Goal: Check status: Check status

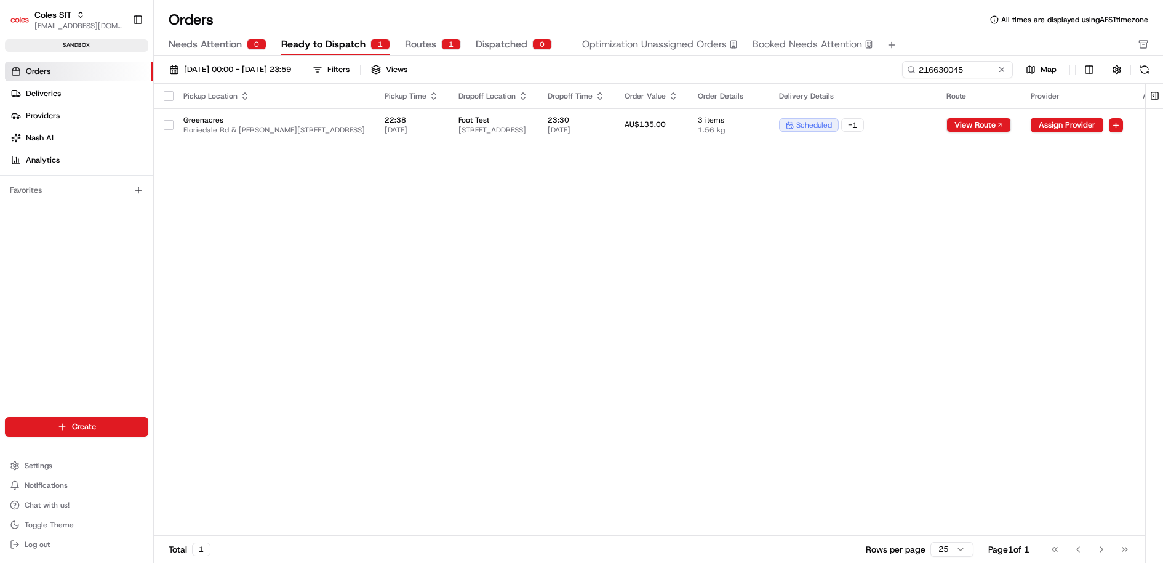
type input "216630045"
click at [937, 133] on td "scheduled" at bounding box center [852, 124] width 167 height 33
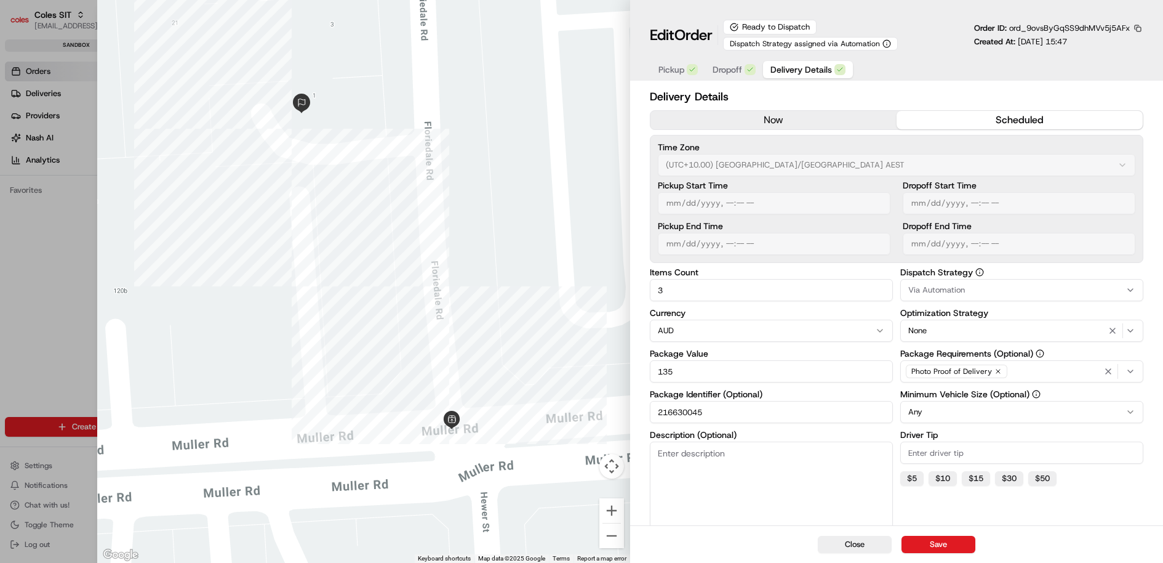
click at [1022, 119] on button "scheduled" at bounding box center [1020, 120] width 246 height 18
type input "1"
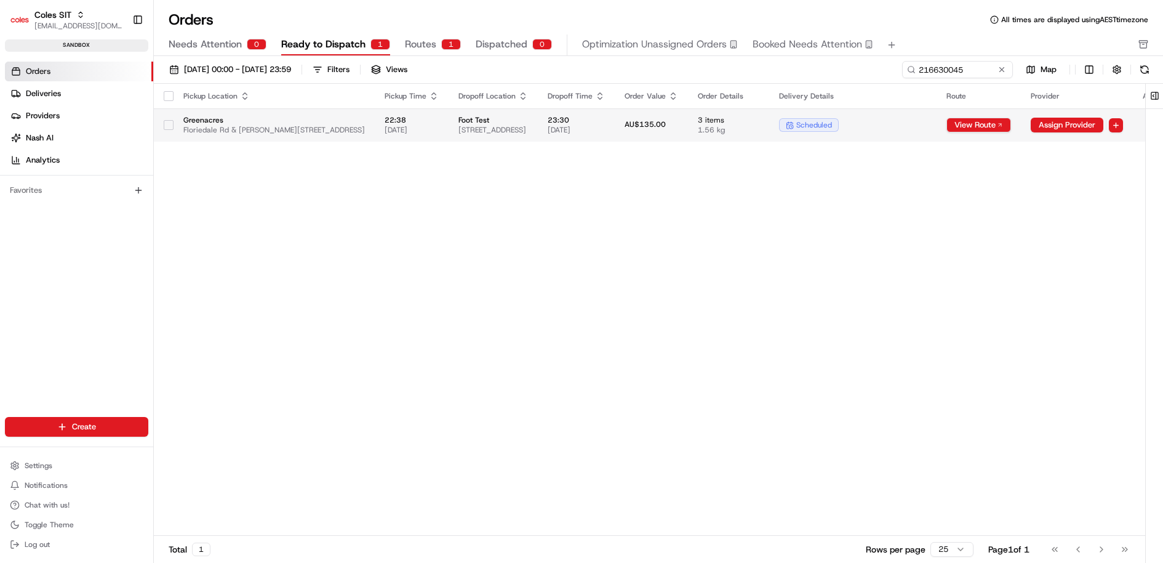
click at [927, 119] on div "scheduled" at bounding box center [853, 125] width 148 height 14
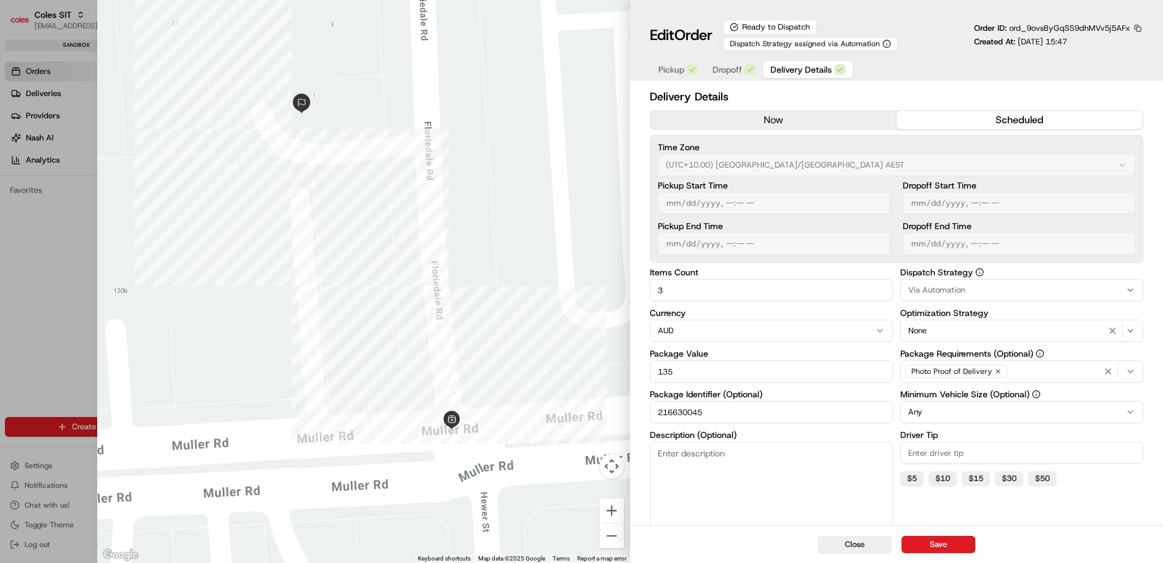
type input "1"
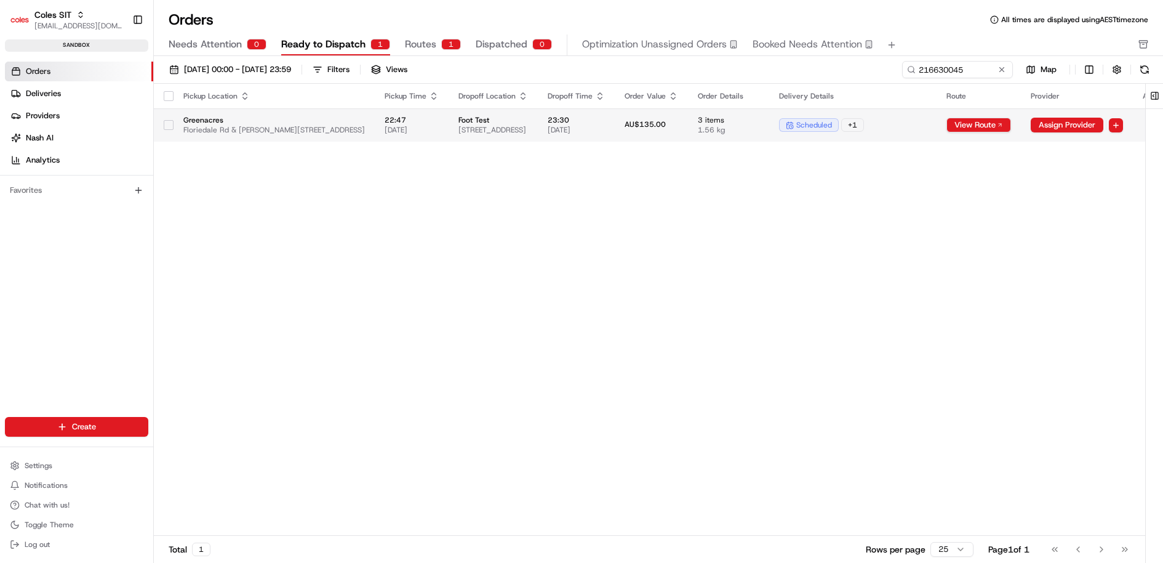
click at [927, 123] on div "scheduled + 1" at bounding box center [853, 125] width 148 height 14
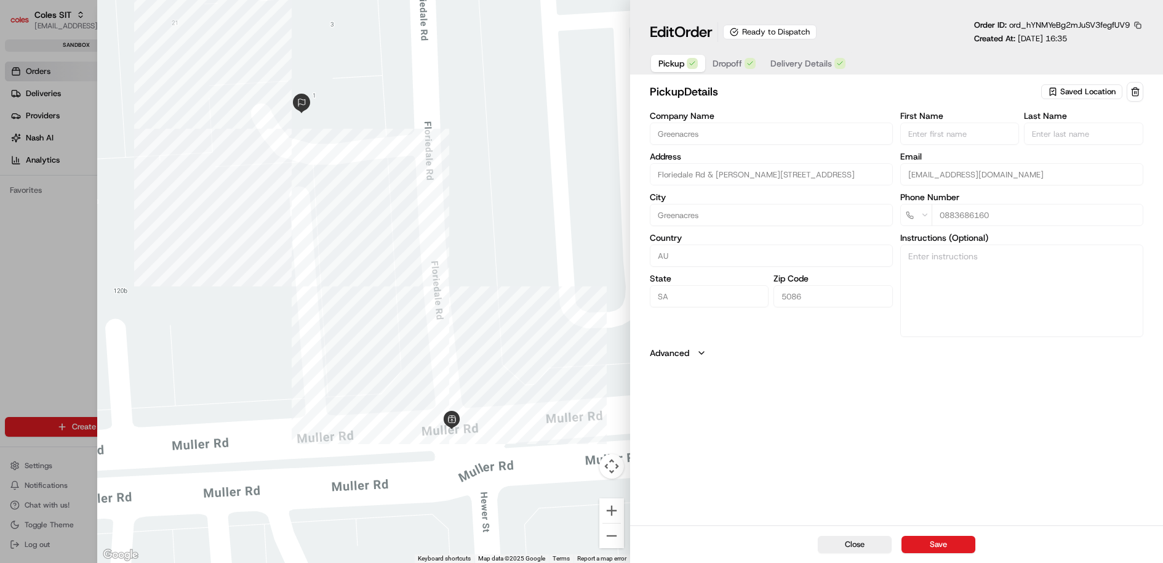
click at [799, 65] on span "Delivery Details" at bounding box center [802, 63] width 62 height 12
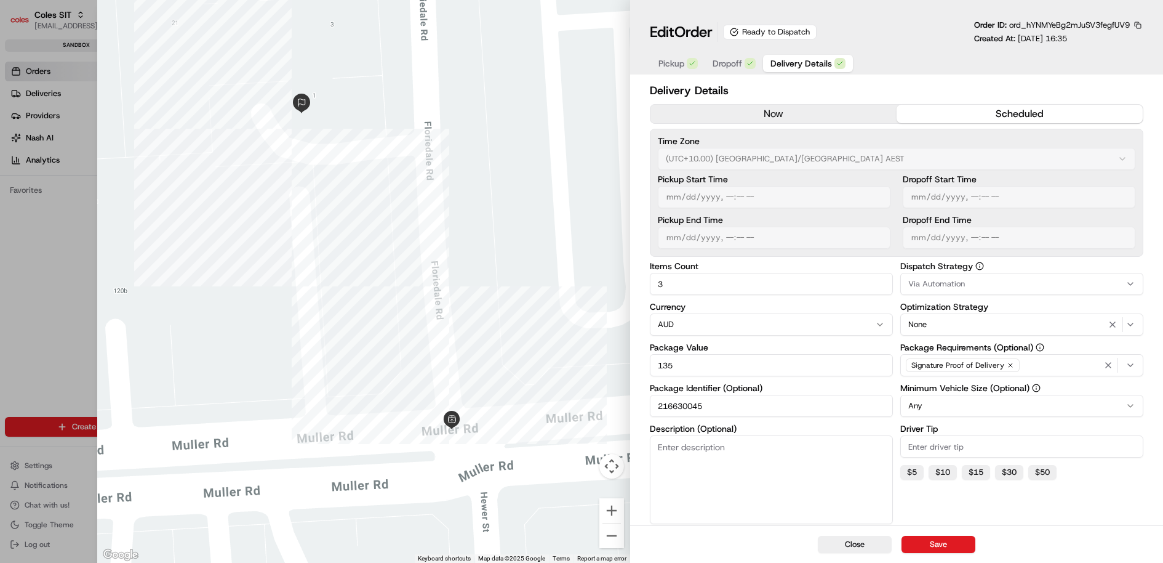
type input "1"
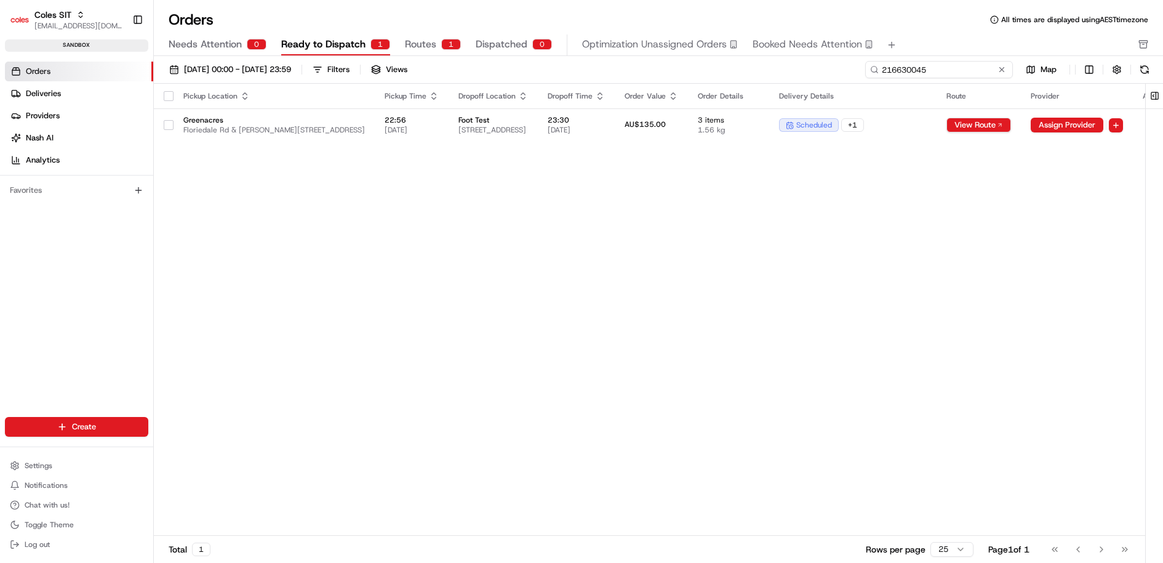
click at [931, 63] on input "216630045" at bounding box center [939, 69] width 148 height 17
paste input "1030"
type input "216631030"
click at [937, 116] on td "scheduled" at bounding box center [852, 124] width 167 height 33
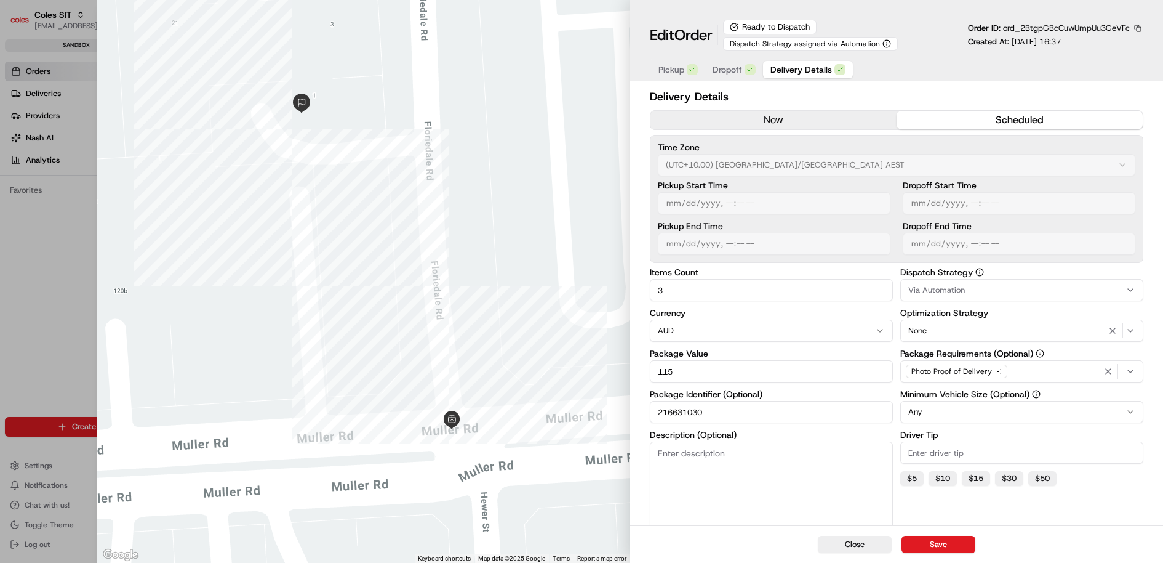
type input "1"
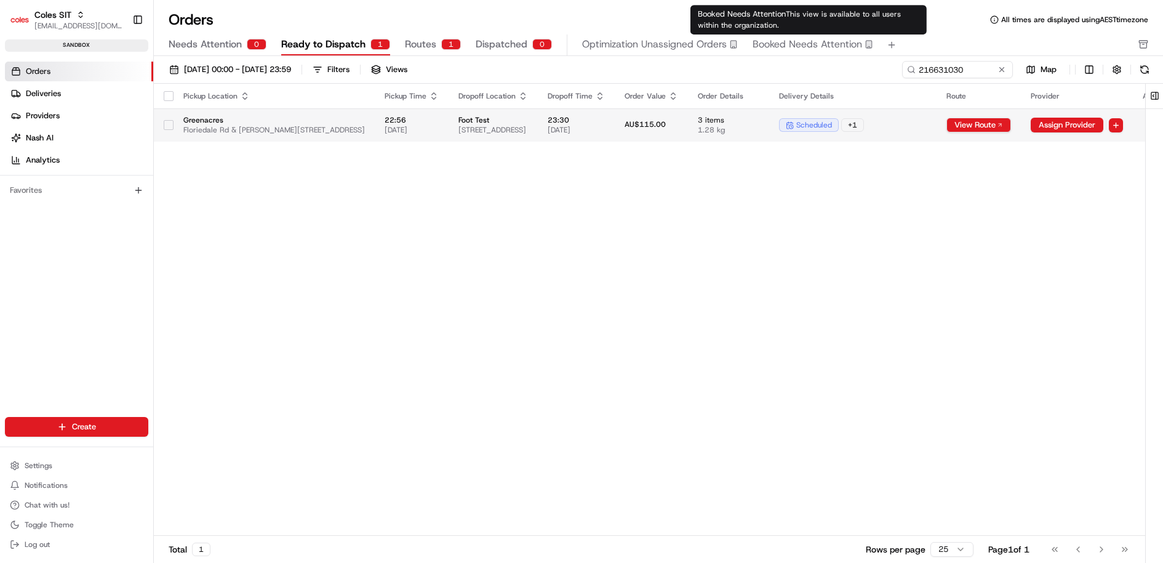
click at [927, 119] on div "scheduled + 1" at bounding box center [853, 125] width 148 height 14
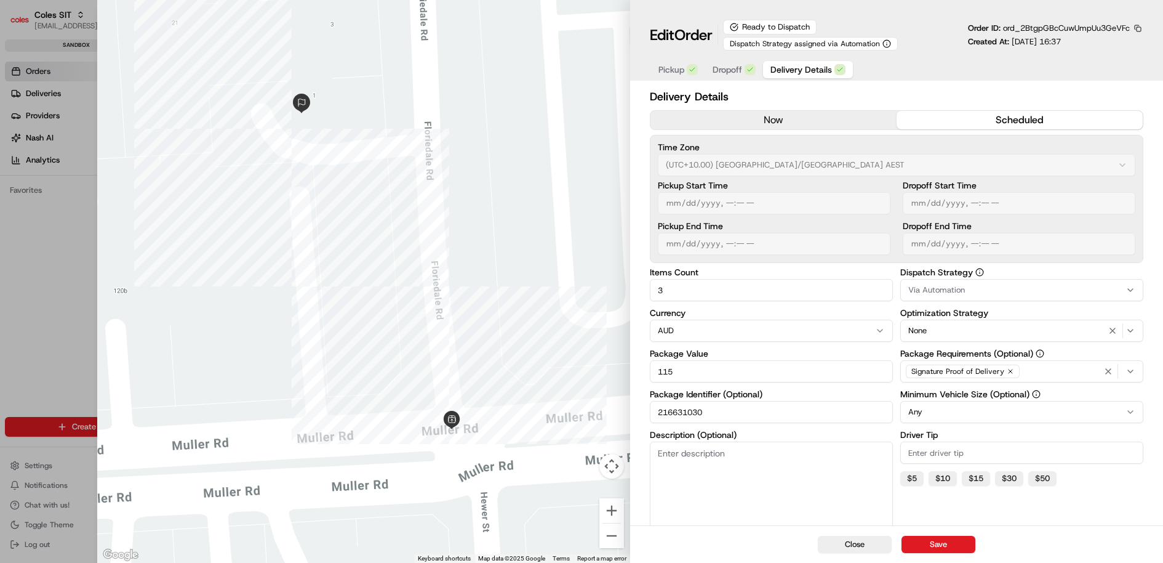
click at [995, 113] on button "scheduled" at bounding box center [1020, 120] width 246 height 18
click at [847, 121] on button "now" at bounding box center [774, 120] width 246 height 18
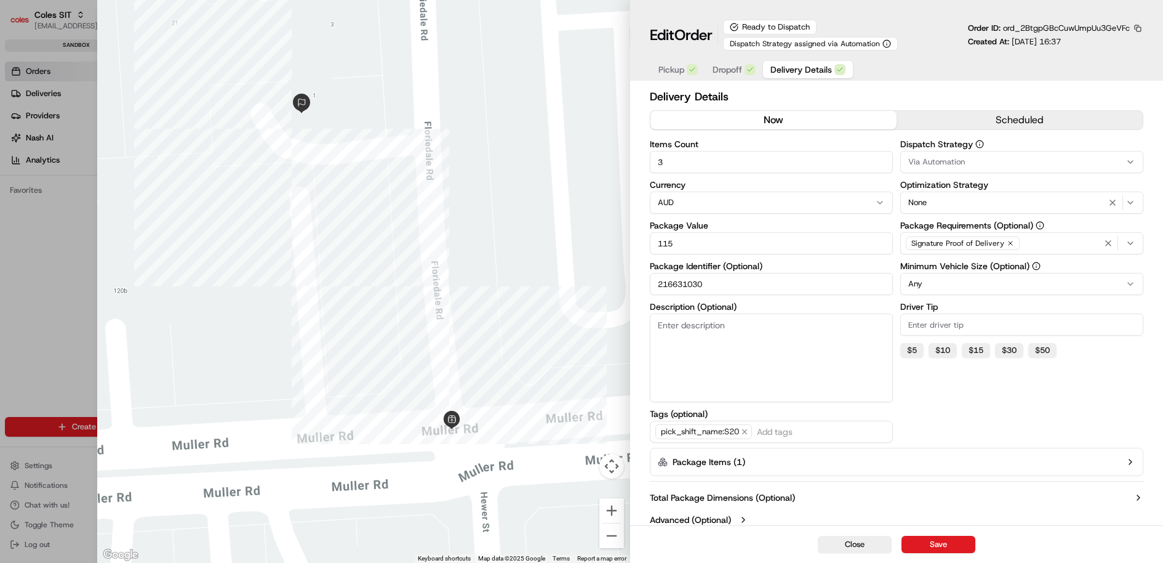
click at [959, 119] on button "scheduled" at bounding box center [1020, 120] width 246 height 18
click at [868, 122] on button "now" at bounding box center [774, 120] width 246 height 18
type input "1"
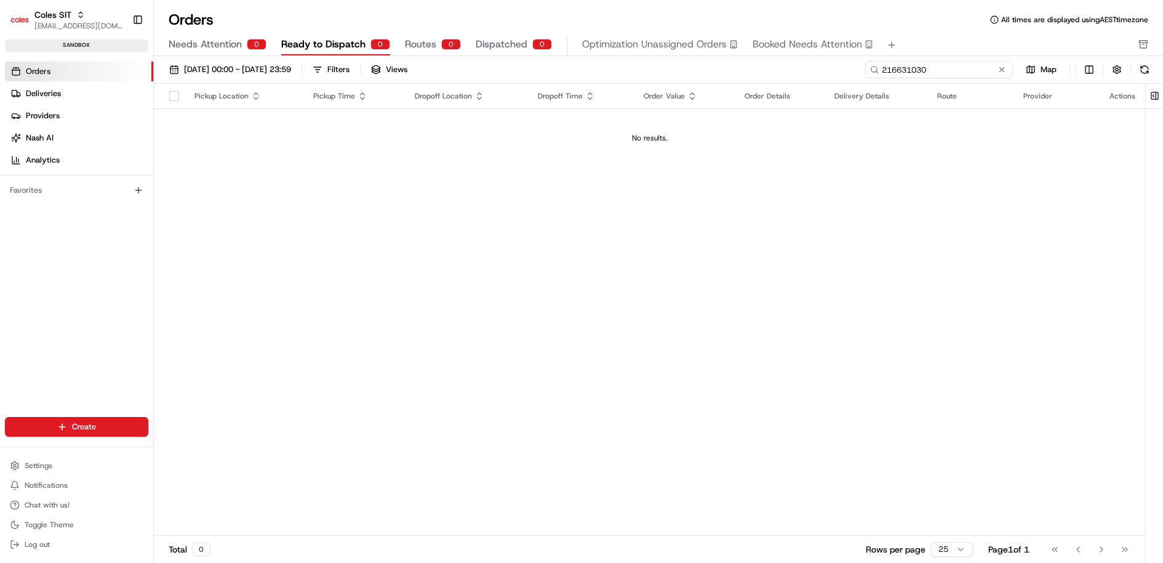
click at [978, 69] on input "216631030" at bounding box center [939, 69] width 148 height 17
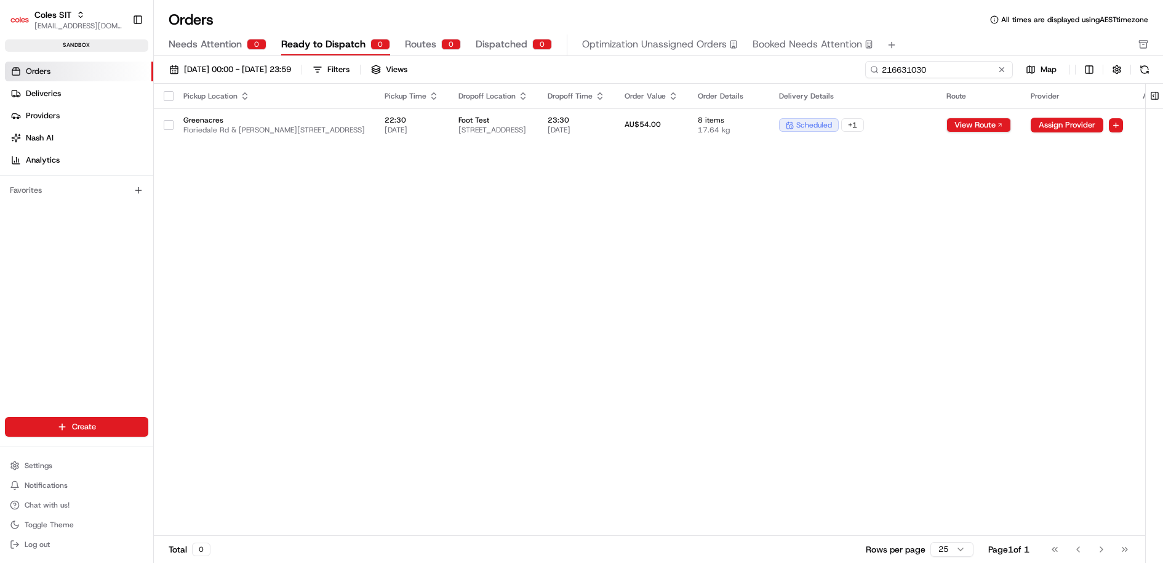
click at [944, 73] on input "216631030" at bounding box center [939, 69] width 148 height 17
click at [605, 123] on span "23:30" at bounding box center [576, 120] width 57 height 10
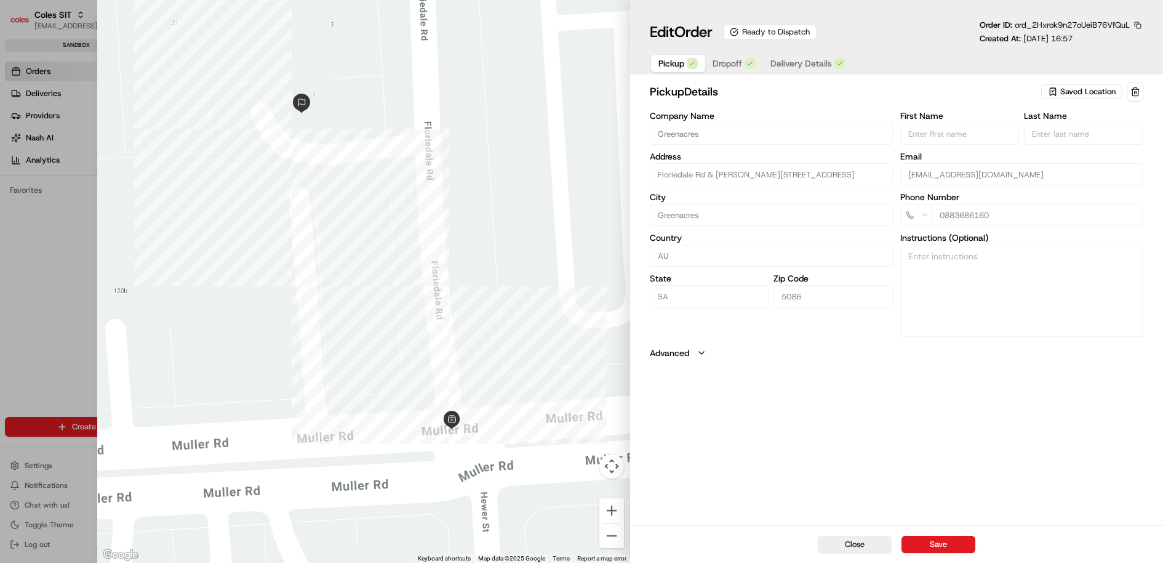
click at [771, 60] on span "Delivery Details" at bounding box center [802, 63] width 62 height 12
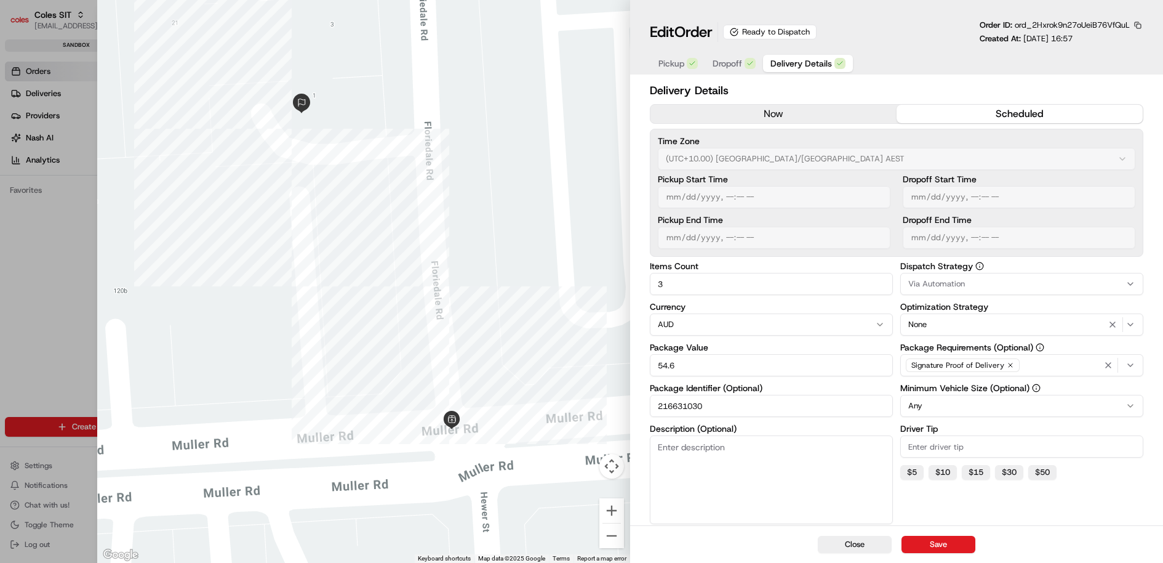
type input "1"
